Goal: Information Seeking & Learning: Learn about a topic

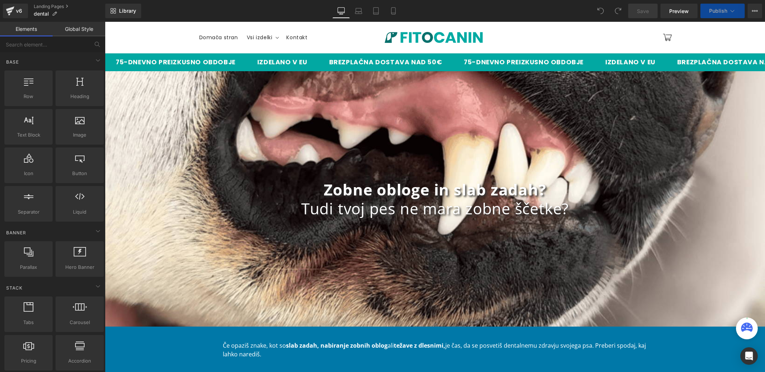
scroll to position [232, 0]
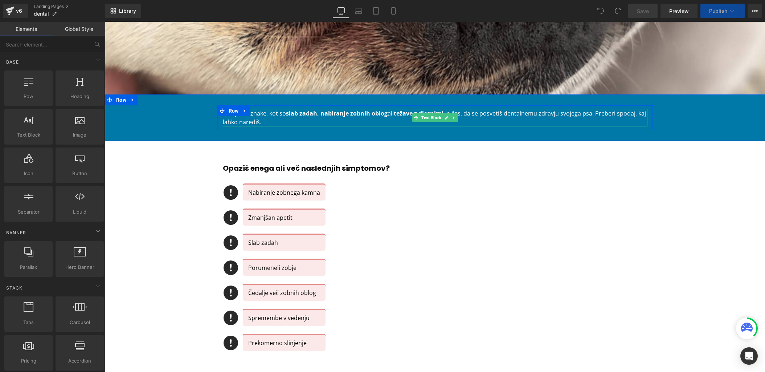
click at [257, 111] on p "Če opaziš znake, kot so slab zadah, nabiranje zobnih oblog ali težave z dlesnim…" at bounding box center [435, 117] width 425 height 17
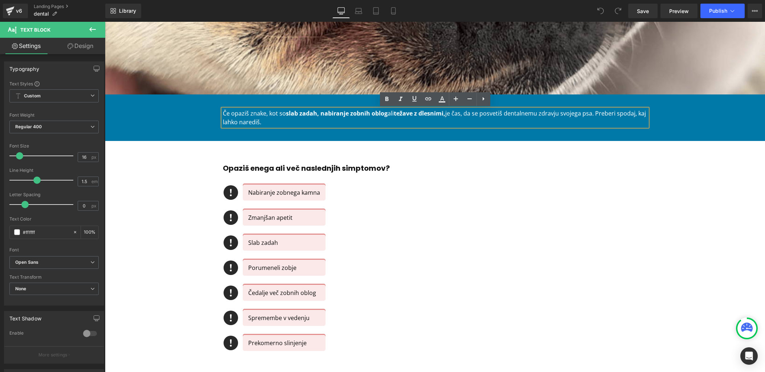
click at [263, 114] on p "Če opaziš znake, kot so slab zadah, nabiranje zobnih oblog ali težave z dlesnim…" at bounding box center [435, 117] width 425 height 17
click at [256, 114] on p "Če opaziš znake, kot so slab zadah, nabiranje zobnih oblog ali težave z dlesnim…" at bounding box center [435, 117] width 425 height 17
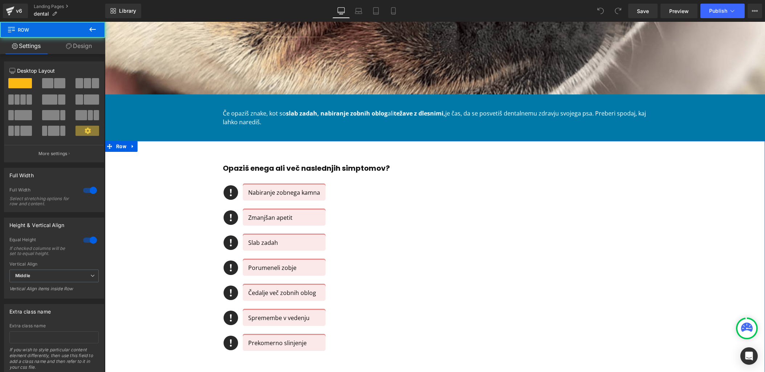
click at [188, 216] on div "Opaziš enega ali več naslednjih simptomov? Heading Icon Nabiranje zobnega kamna…" at bounding box center [435, 263] width 660 height 222
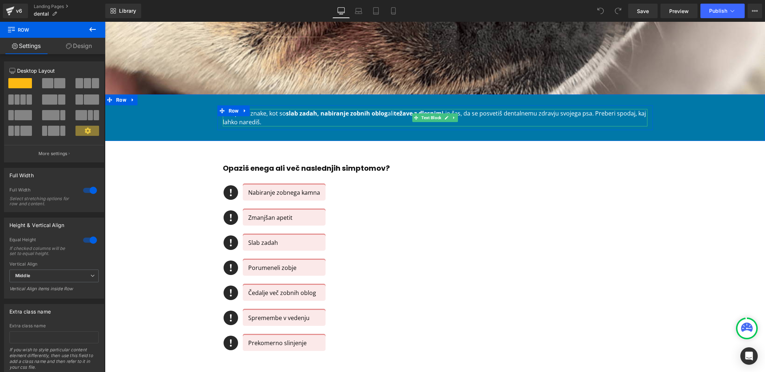
click at [259, 123] on p "Če opaziš znake, kot so slab zadah, nabiranje zobnih oblog ali težave z dlesnim…" at bounding box center [435, 117] width 425 height 17
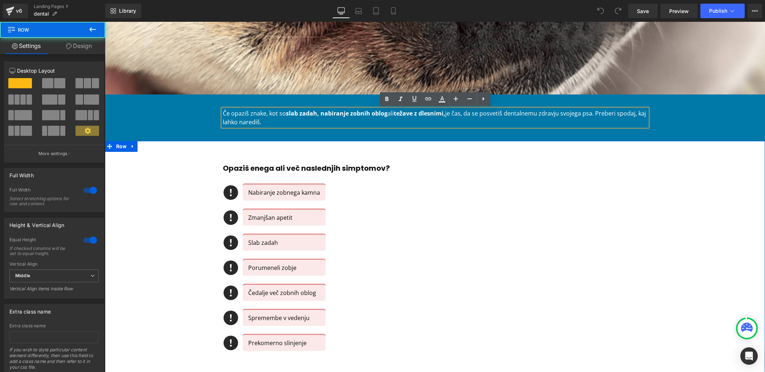
click at [173, 212] on div "Opaziš enega ali več naslednjih simptomov? Heading Icon Nabiranje zobnega kamna…" at bounding box center [435, 263] width 660 height 222
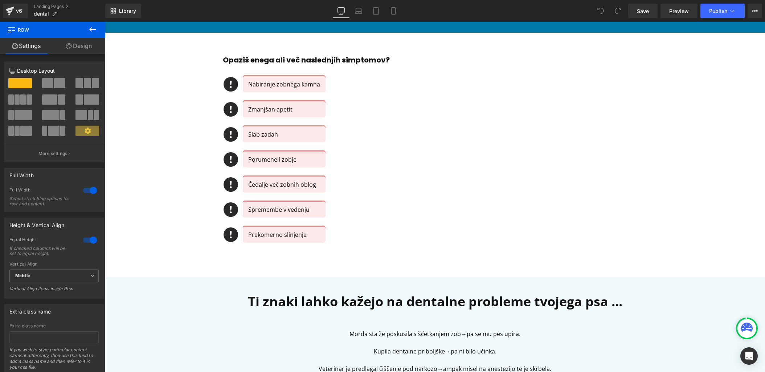
scroll to position [0, 0]
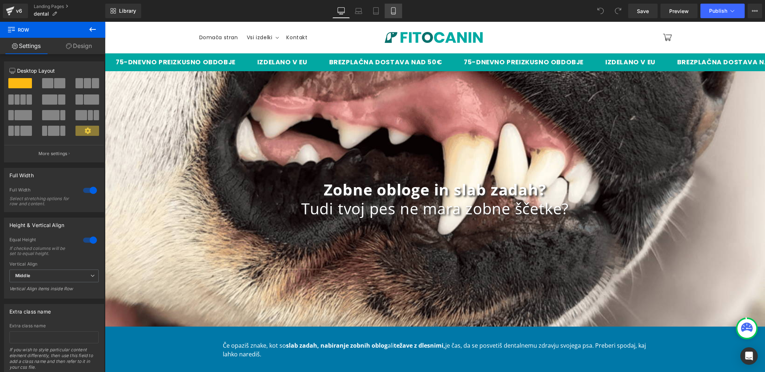
click at [393, 10] on icon at bounding box center [393, 10] width 7 height 7
